Goal: Task Accomplishment & Management: Complete application form

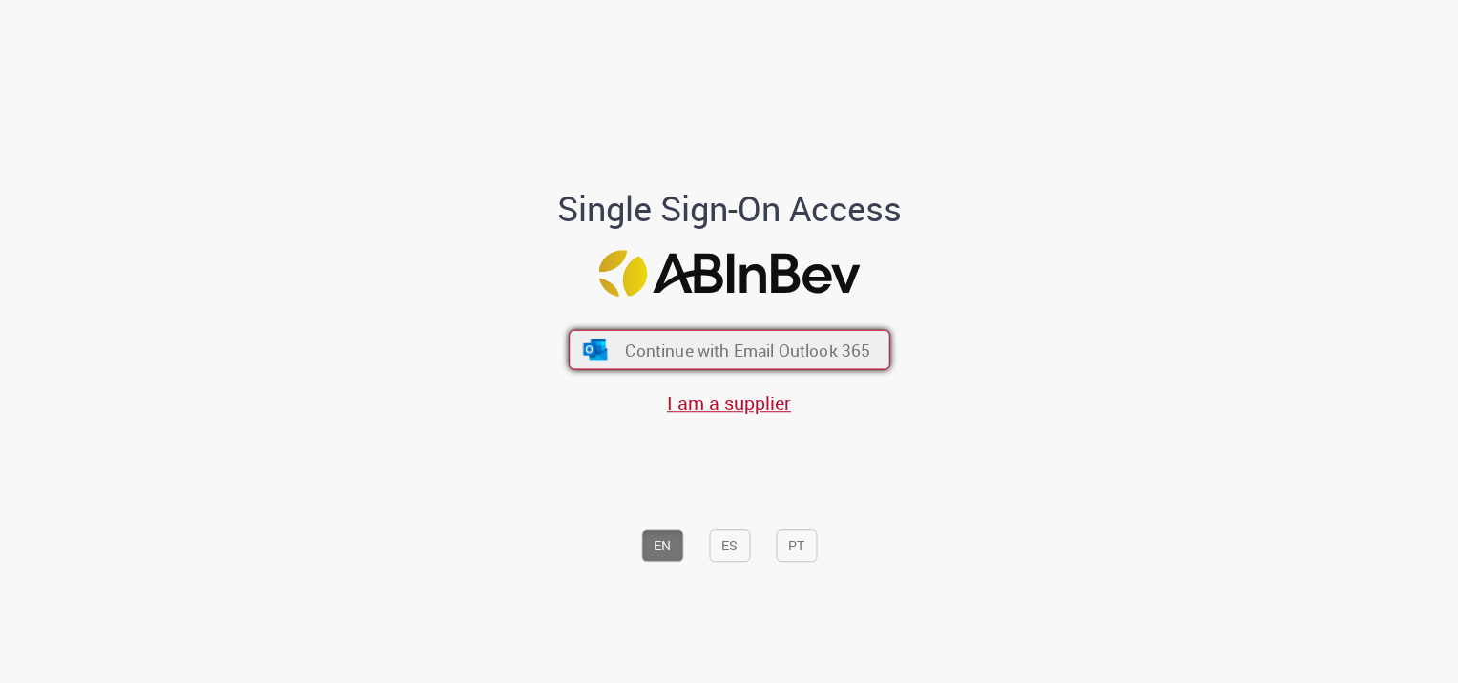
click at [795, 336] on button "Continue with Email Outlook 365" at bounding box center [730, 350] width 322 height 40
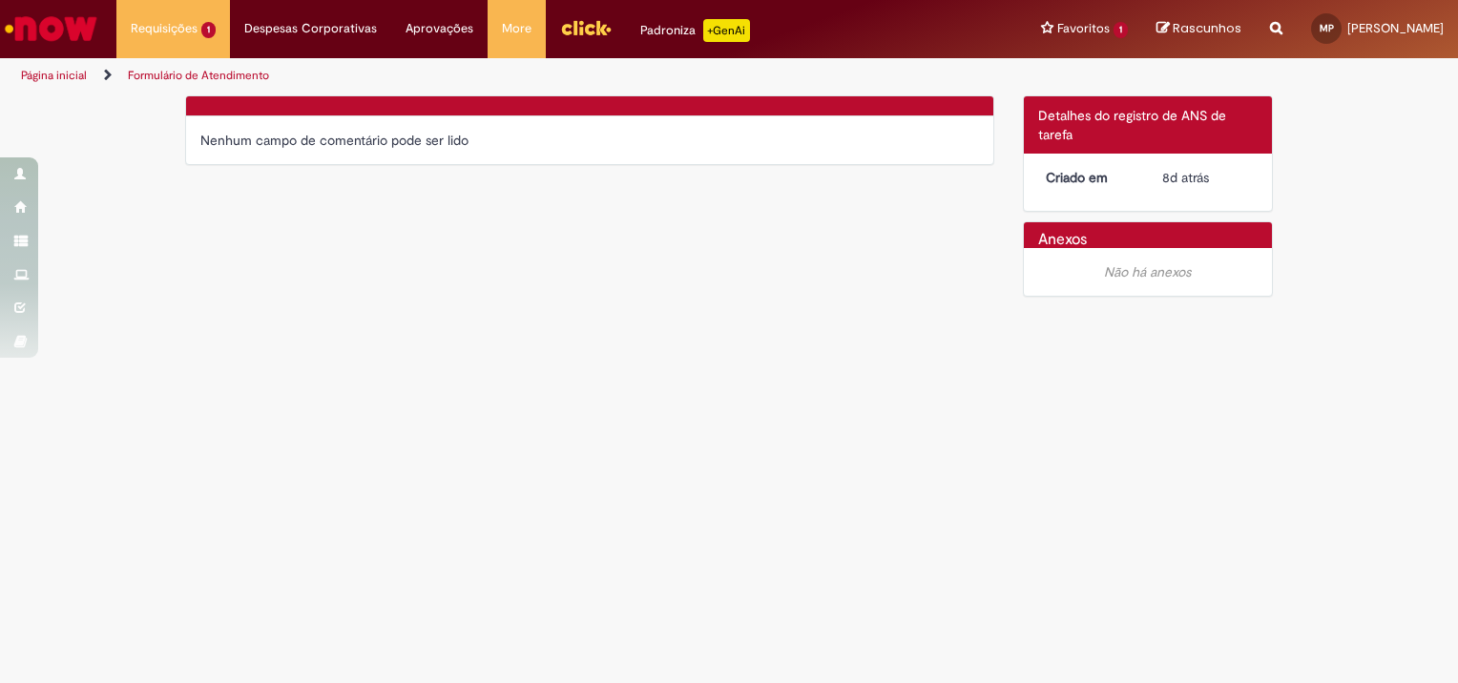
click at [832, 251] on div "Verificar Código de Barras Nenhum campo de comentário pode ser lido Detalhes do…" at bounding box center [729, 201] width 1116 height 212
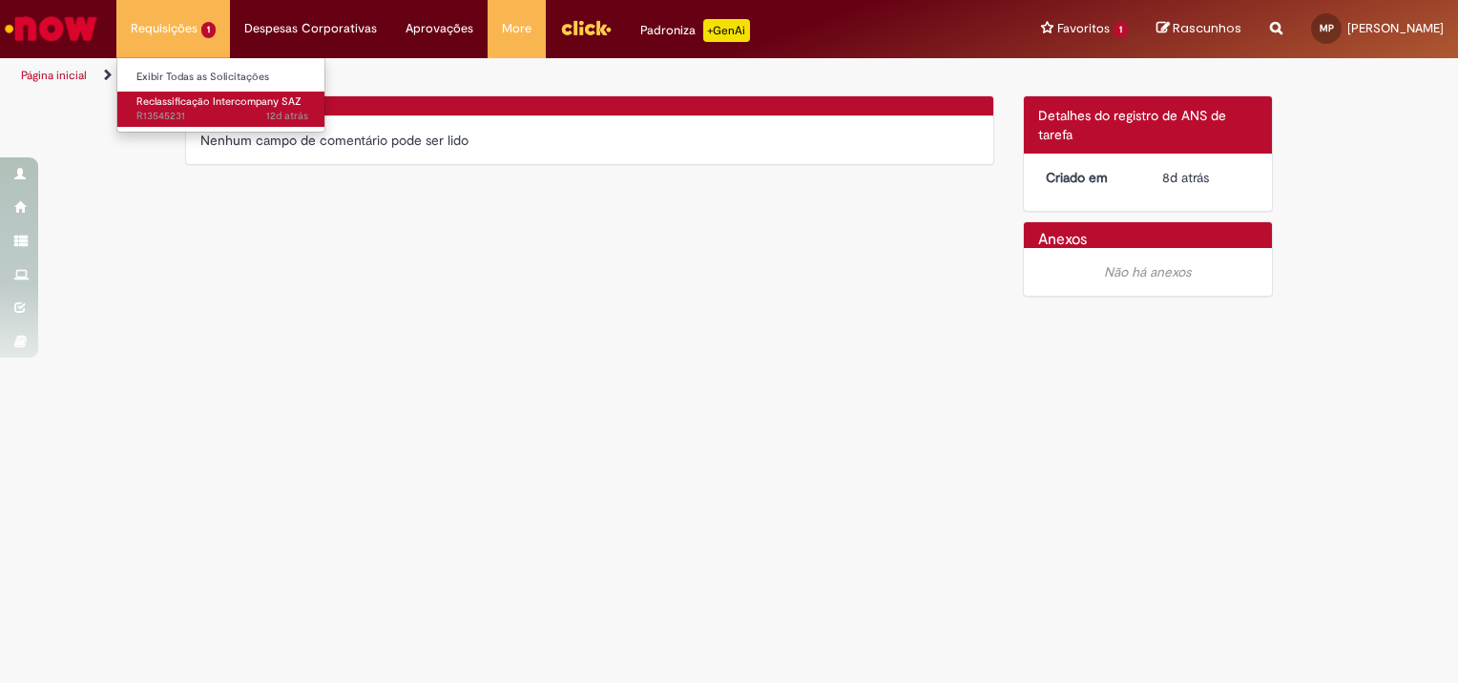
click at [180, 103] on span "Reclassificação Intercompany SAZ" at bounding box center [218, 101] width 165 height 14
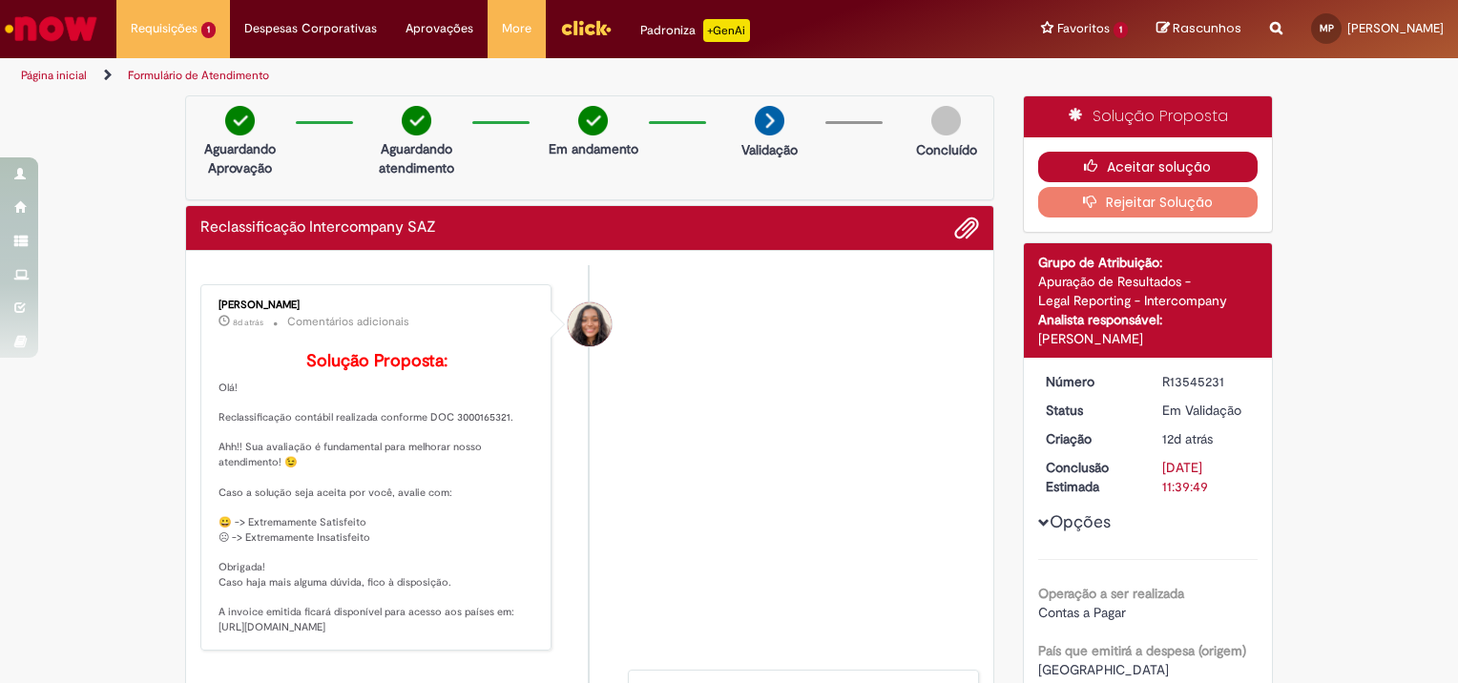
click at [1142, 156] on button "Aceitar solução" at bounding box center [1148, 167] width 220 height 31
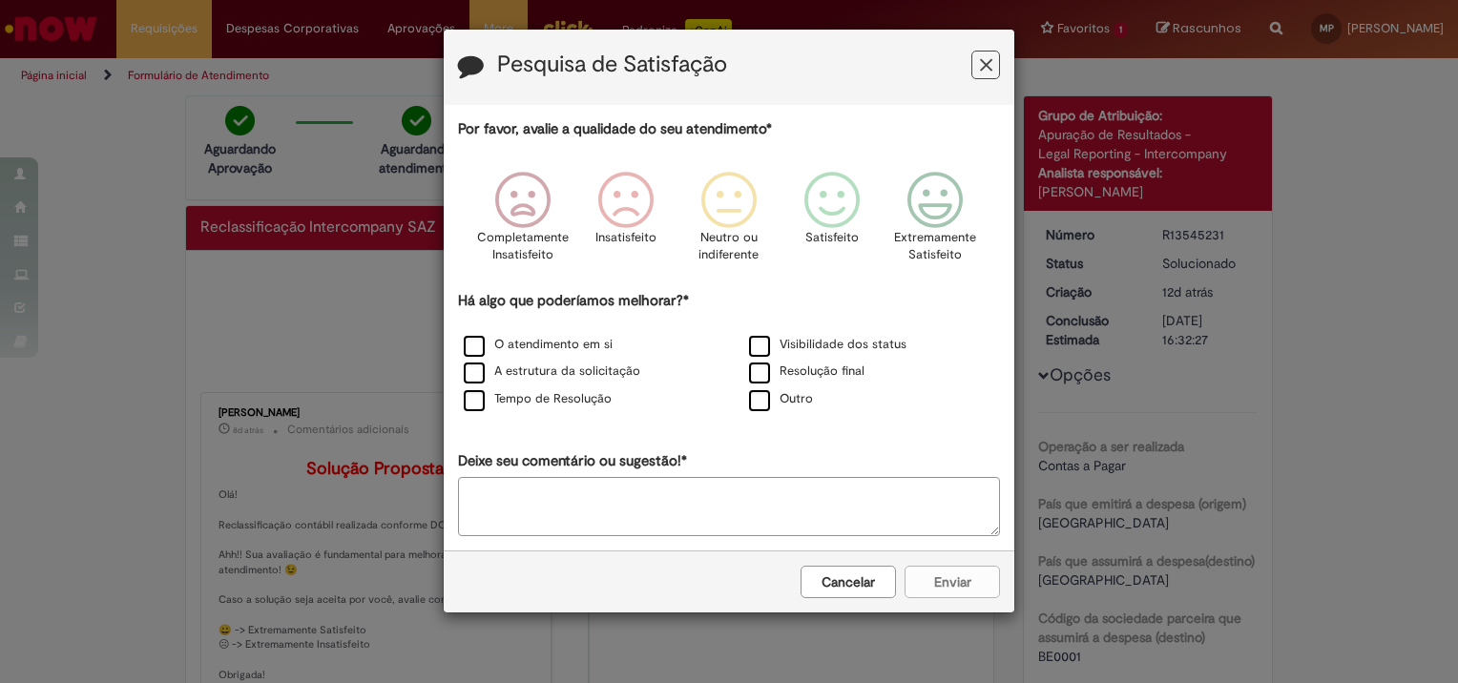
click at [866, 574] on button "Cancelar" at bounding box center [847, 582] width 95 height 32
